Goal: Transaction & Acquisition: Purchase product/service

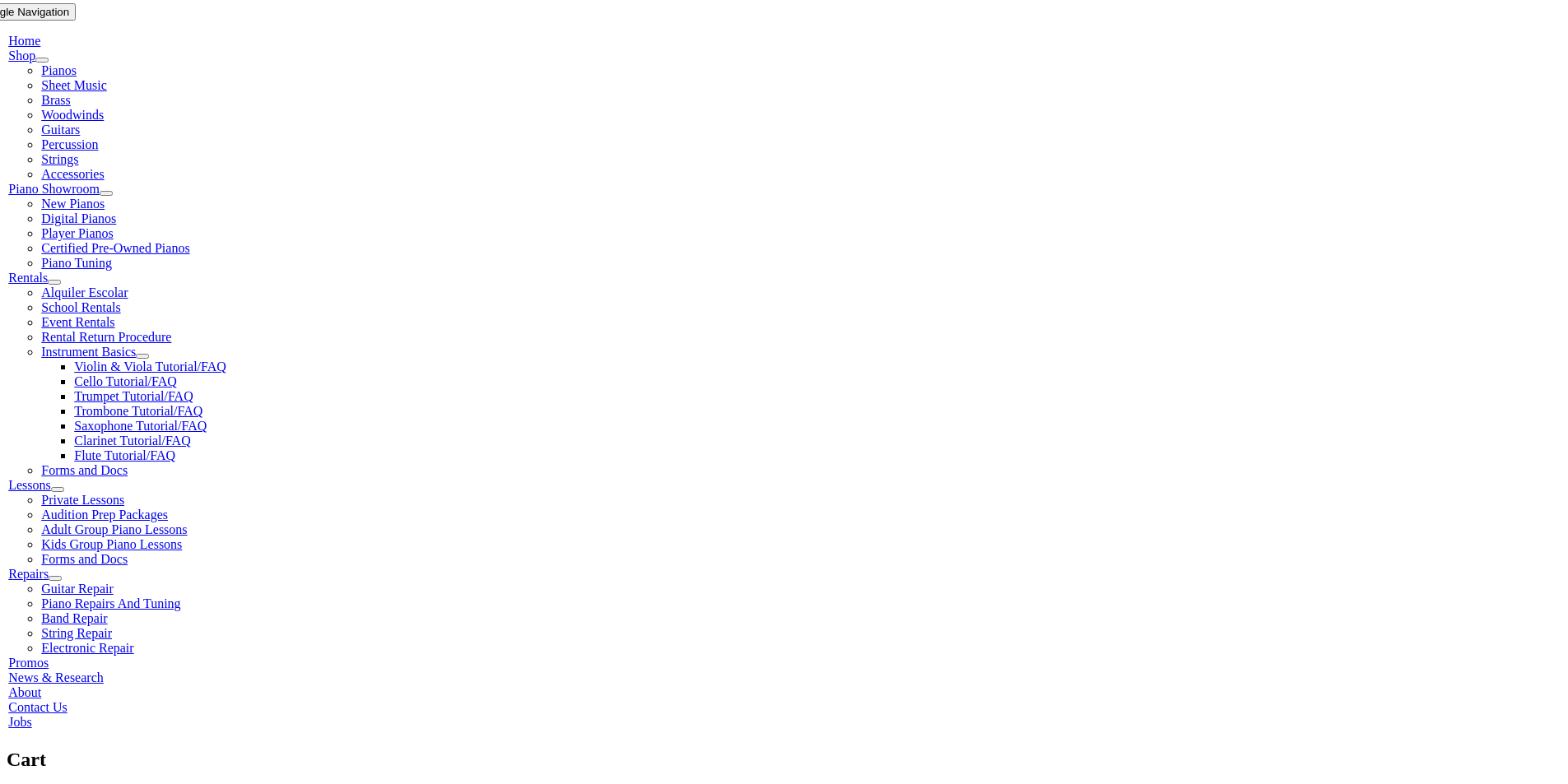
scroll to position [329, 0]
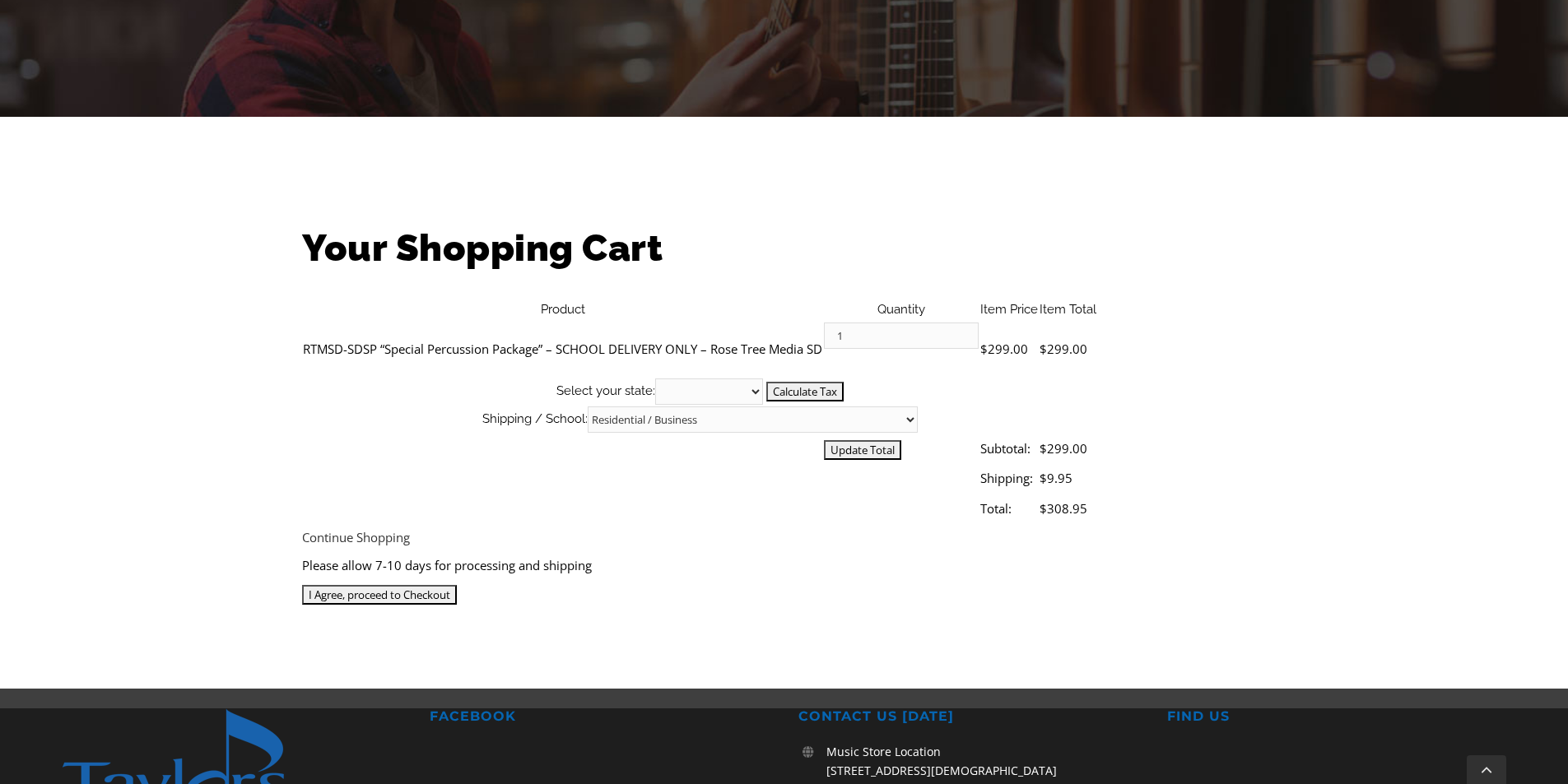
click at [918, 407] on select "Residential / Business Store Pickup Annuciation [GEOGRAPHIC_DATA] [PERSON_NAME]…" at bounding box center [752, 420] width 330 height 26
select select "2-Rose Tree Elementary"
click at [918, 407] on select "Residential / Business Store Pickup Annuciation [GEOGRAPHIC_DATA] [PERSON_NAME]…" at bounding box center [752, 420] width 330 height 26
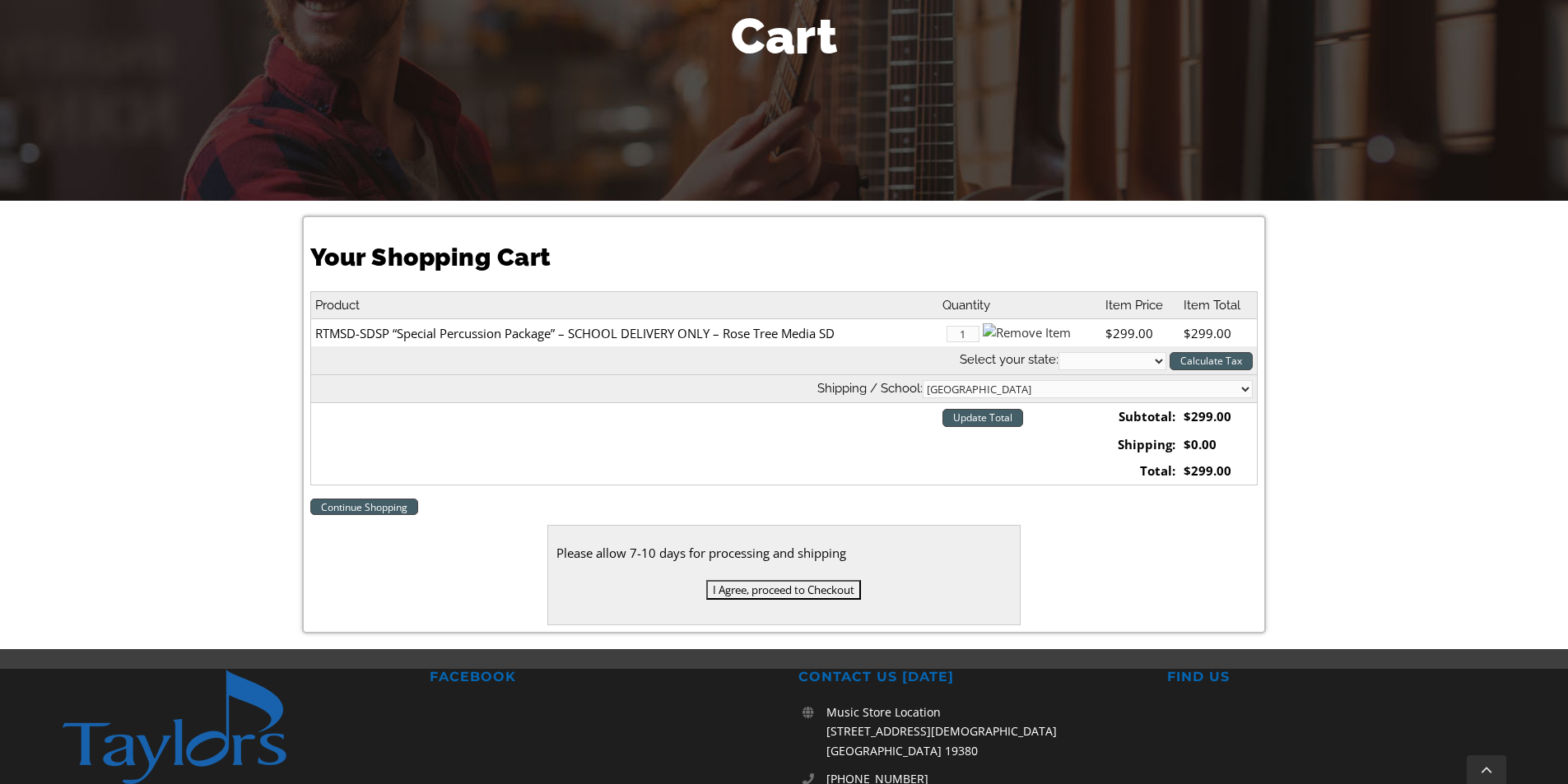
scroll to position [247, 0]
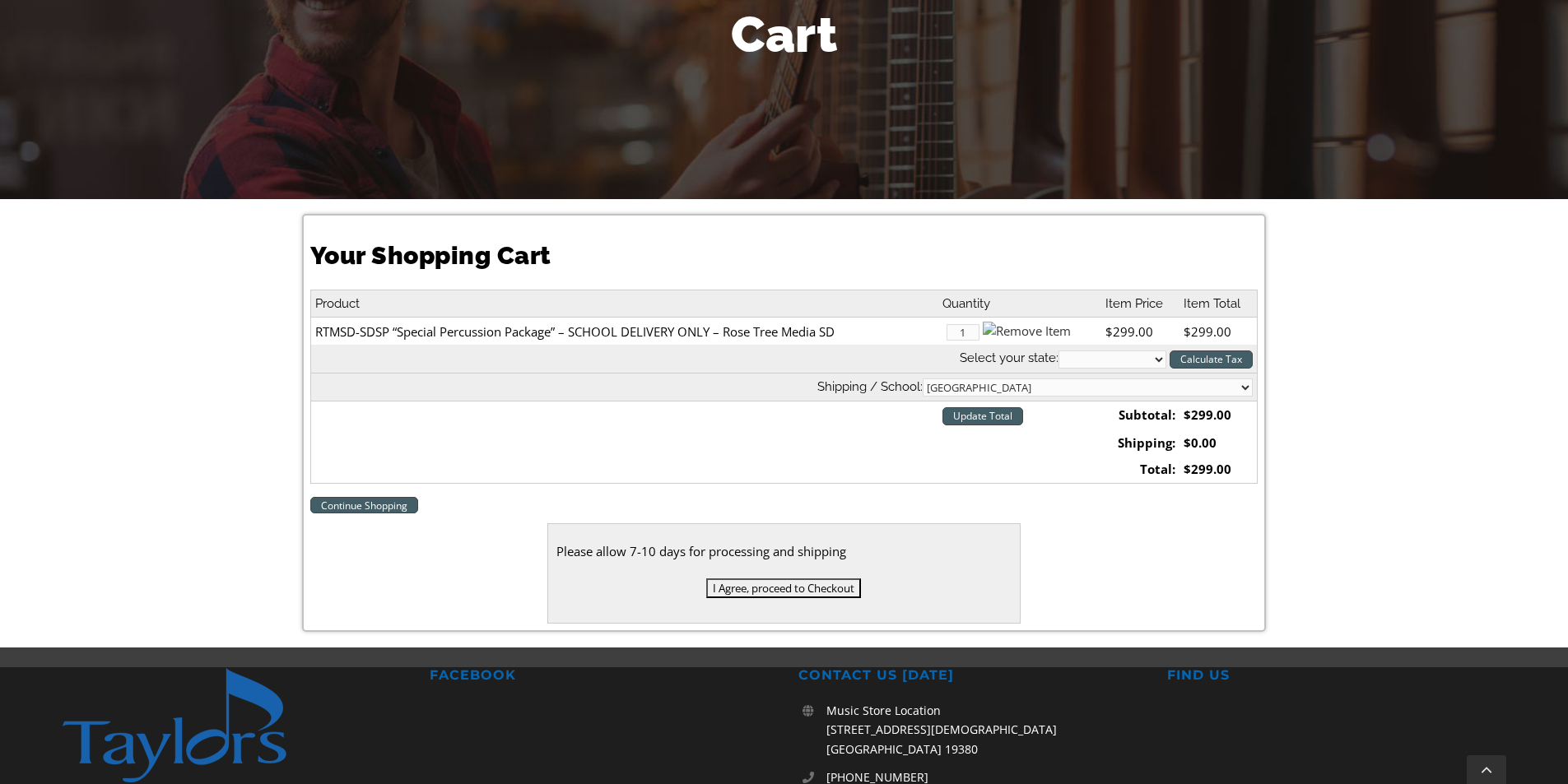
click at [1084, 388] on select "Residential / Business Store Pickup Annuciation [GEOGRAPHIC_DATA] [PERSON_NAME]…" at bounding box center [1087, 387] width 330 height 18
select select "2-[GEOGRAPHIC_DATA]"
click at [1054, 378] on select "Residential / Business Store Pickup Annuciation [GEOGRAPHIC_DATA] [PERSON_NAME]…" at bounding box center [1087, 387] width 330 height 18
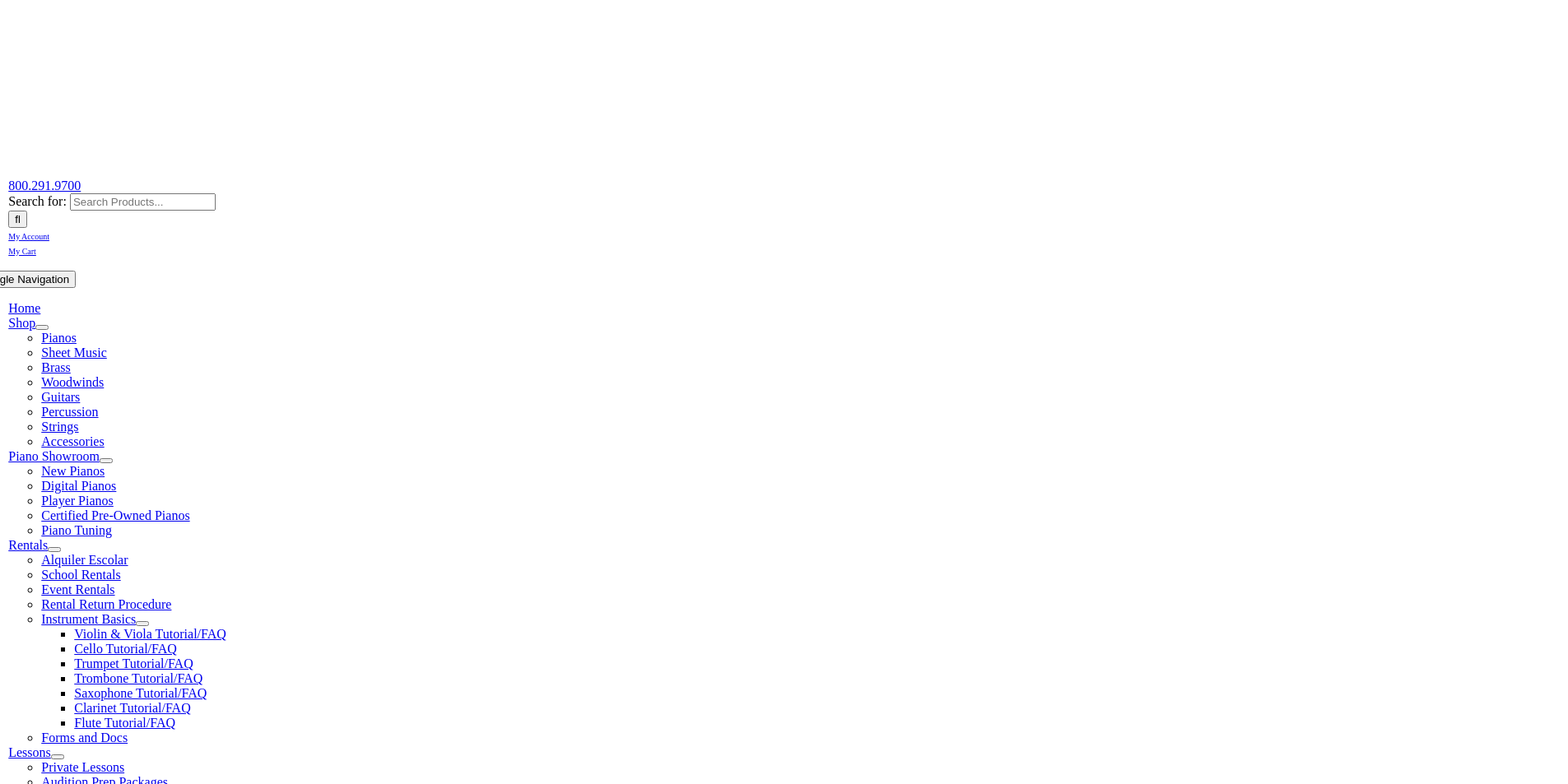
scroll to position [82, 0]
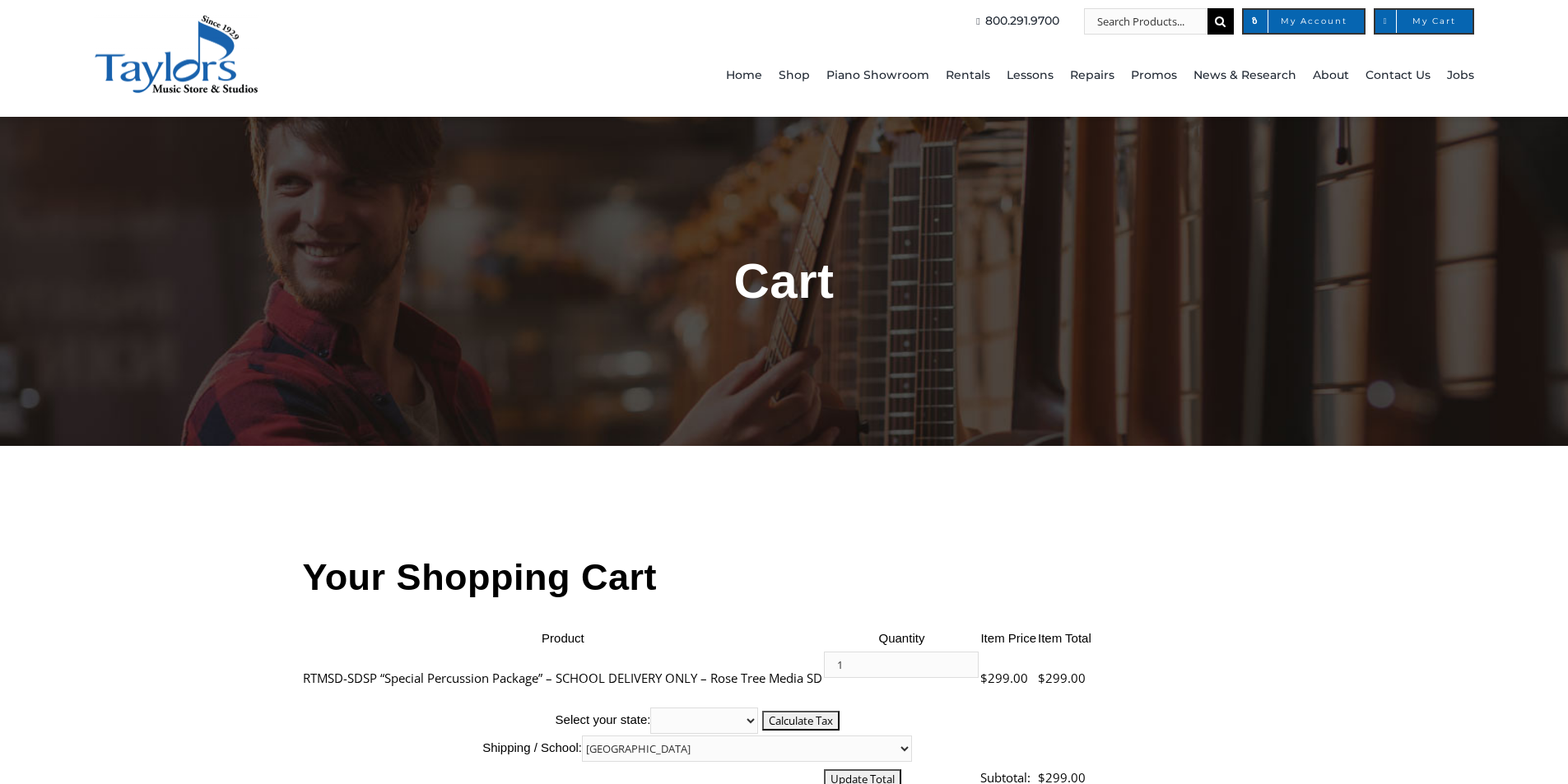
select select "2-Media Elementary"
